Goal: Check status

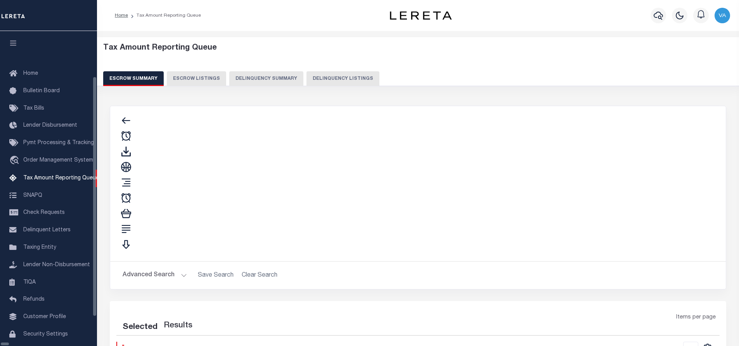
select select "100"
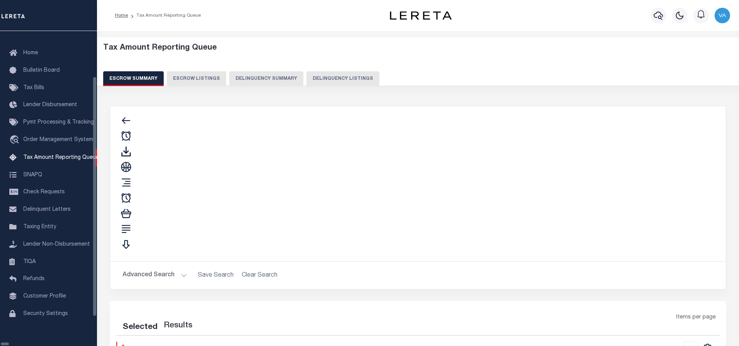
select select "100"
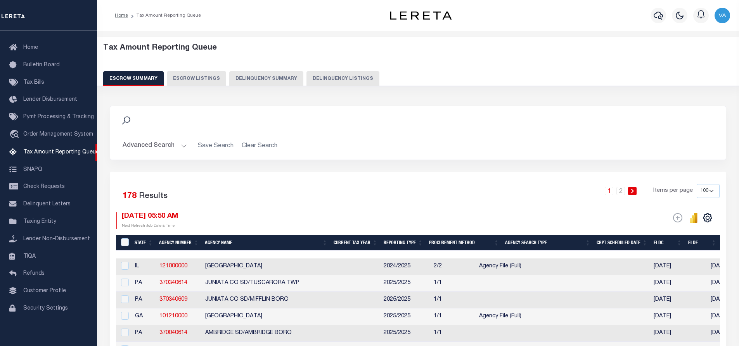
scroll to position [39, 0]
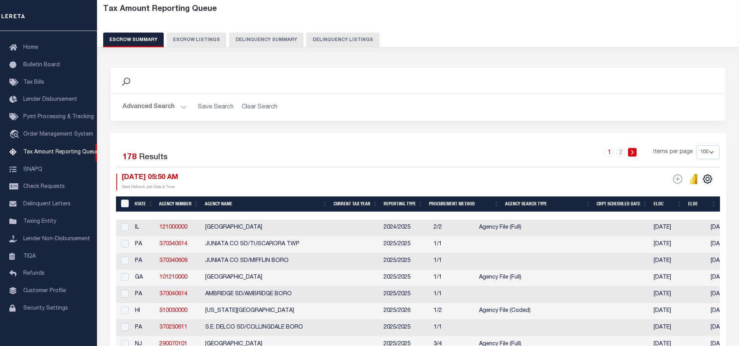
drag, startPoint x: 286, startPoint y: 214, endPoint x: 676, endPoint y: 215, distance: 390.5
click at [676, 215] on div at bounding box center [418, 216] width 604 height 8
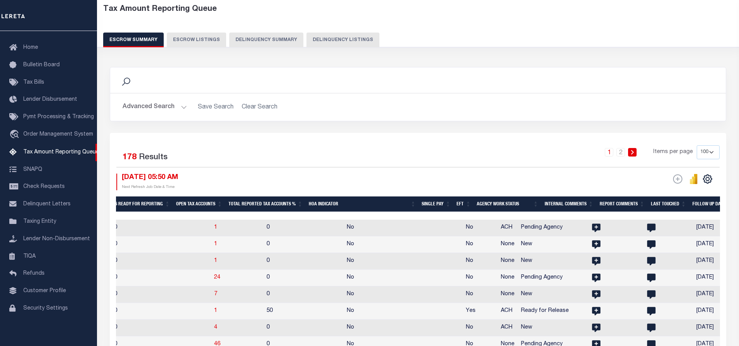
scroll to position [0, 1255]
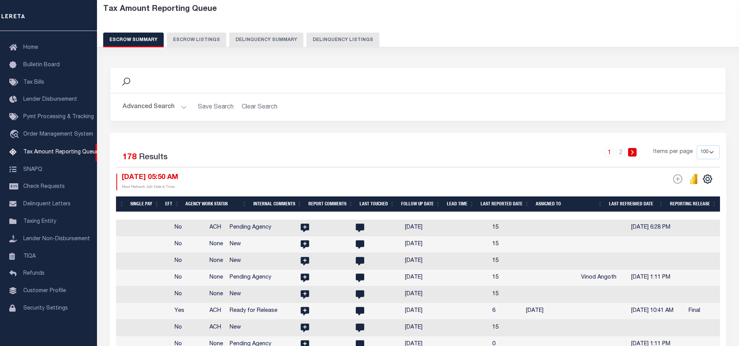
click at [552, 201] on th "Assigned To" at bounding box center [568, 205] width 73 height 16
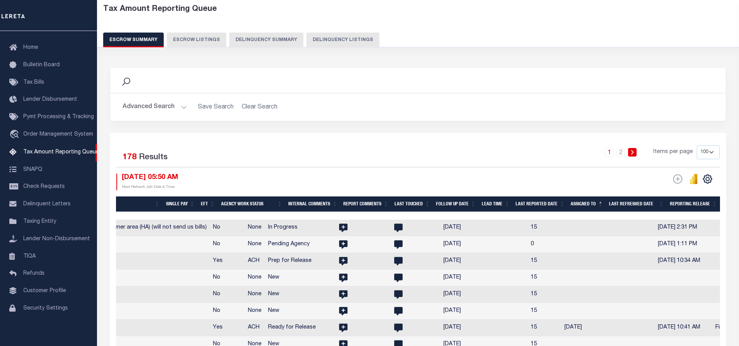
scroll to position [0, 0]
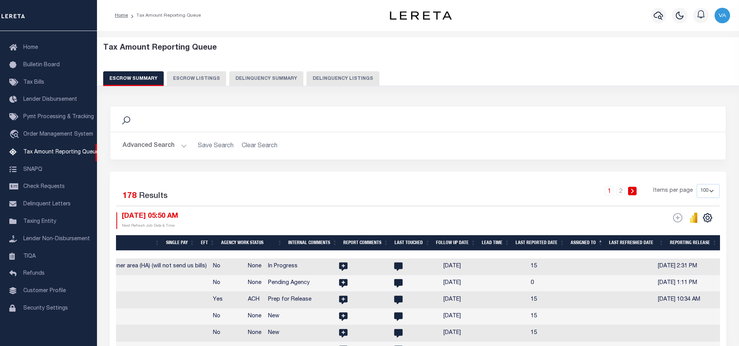
click at [177, 146] on button "Advanced Search" at bounding box center [155, 145] width 64 height 15
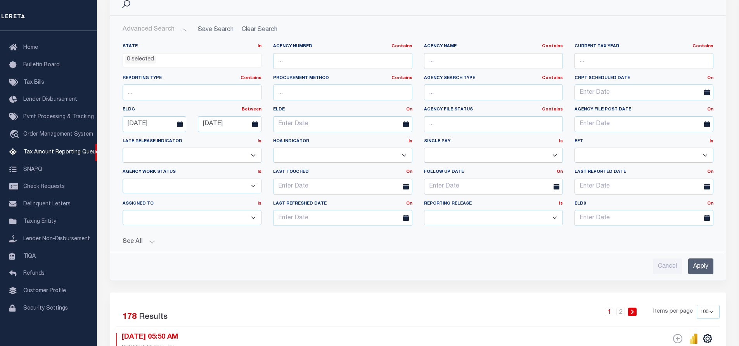
click at [151, 241] on button "See All" at bounding box center [418, 242] width 591 height 7
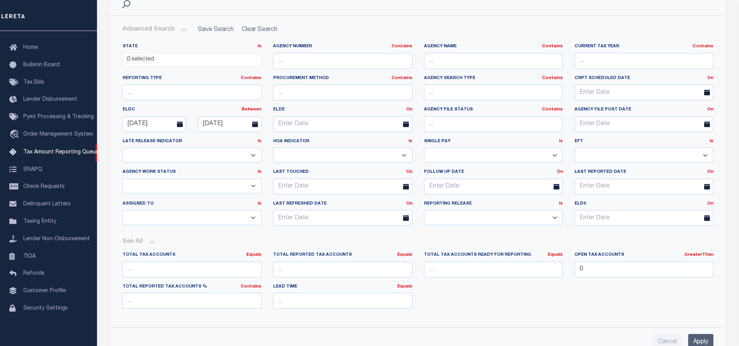
click at [694, 339] on input "Apply" at bounding box center [700, 342] width 25 height 16
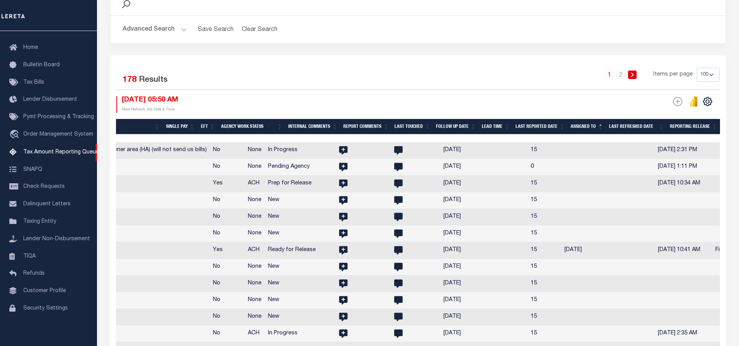
click at [603, 123] on th "Assigned To" at bounding box center [586, 127] width 38 height 16
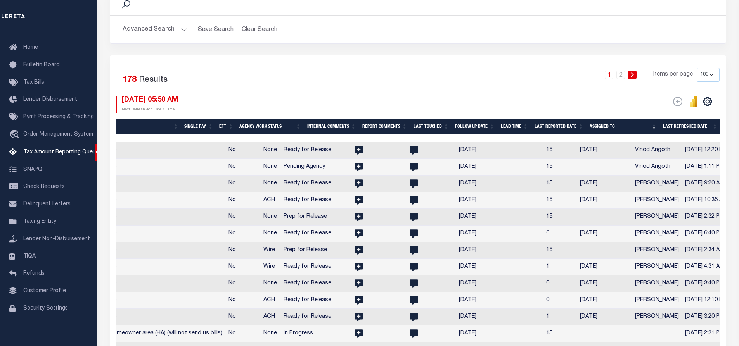
click at [544, 74] on div "1 2 Items per page 10 25 50 100 500" at bounding box center [494, 78] width 449 height 20
